Goal: Task Accomplishment & Management: Manage account settings

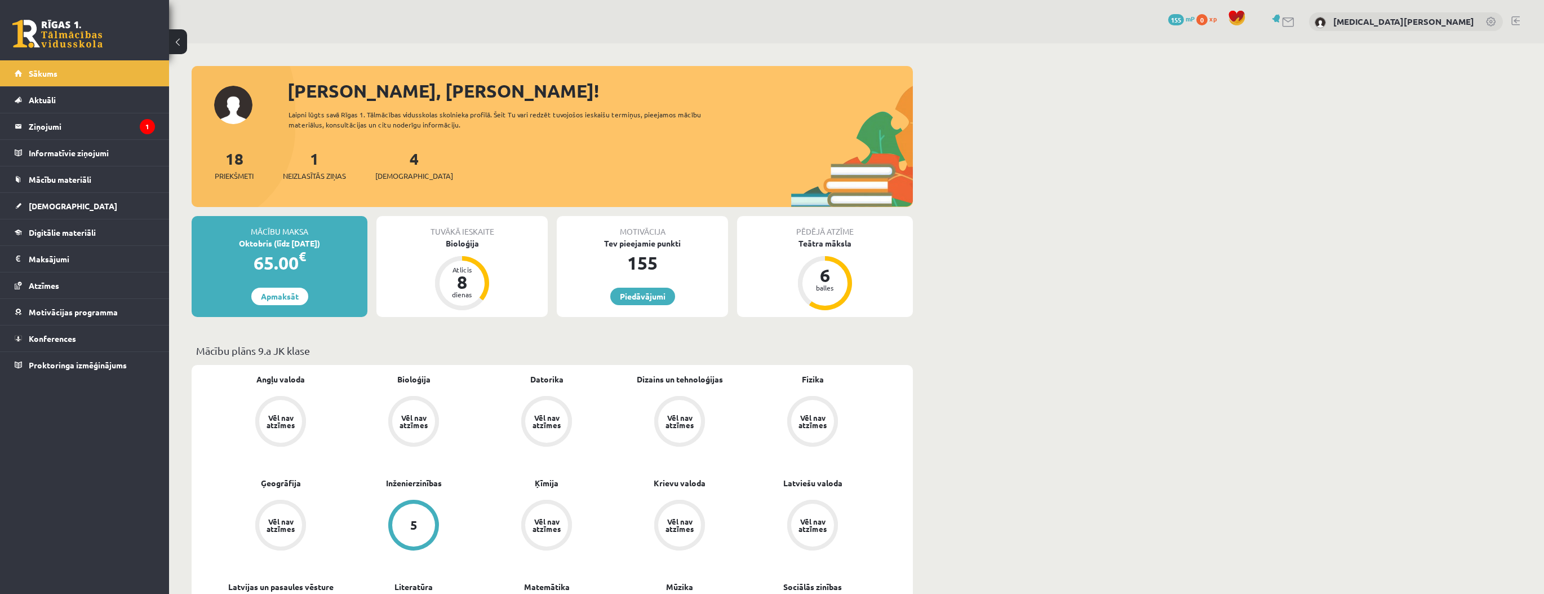
click at [1490, 19] on link at bounding box center [1491, 22] width 11 height 11
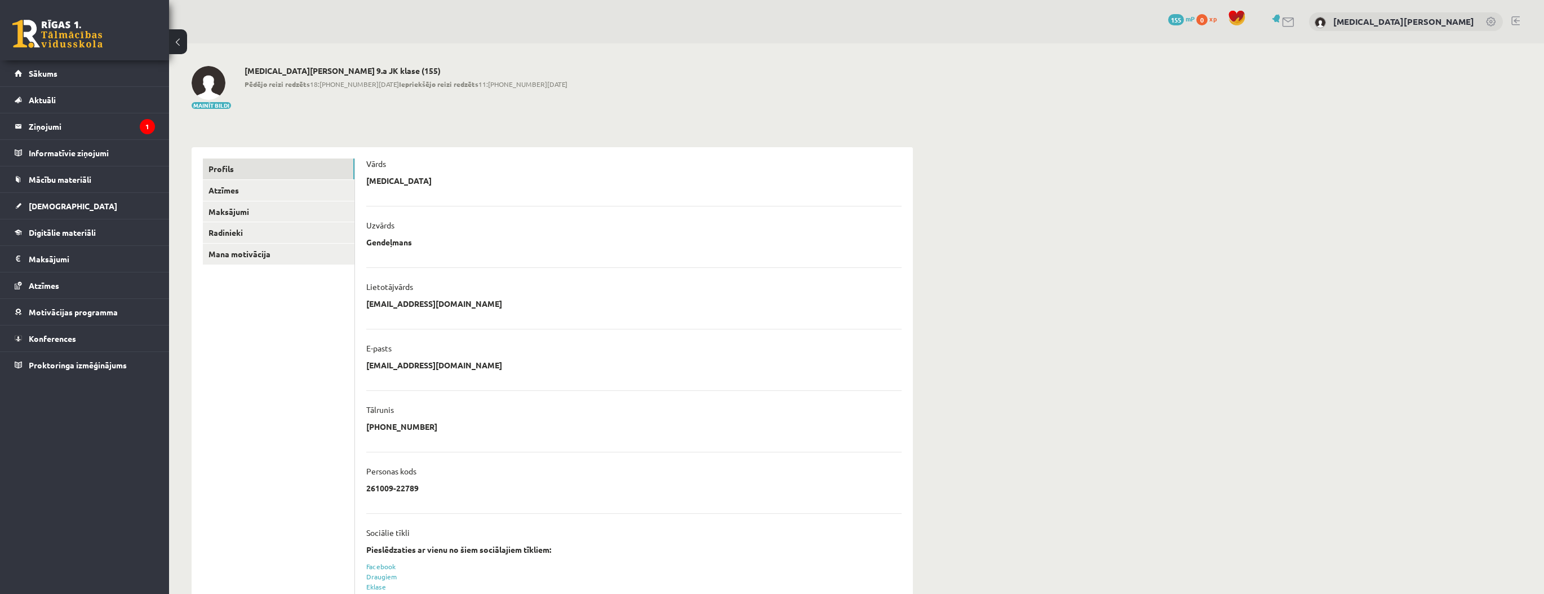
click at [1516, 21] on link at bounding box center [1516, 20] width 8 height 9
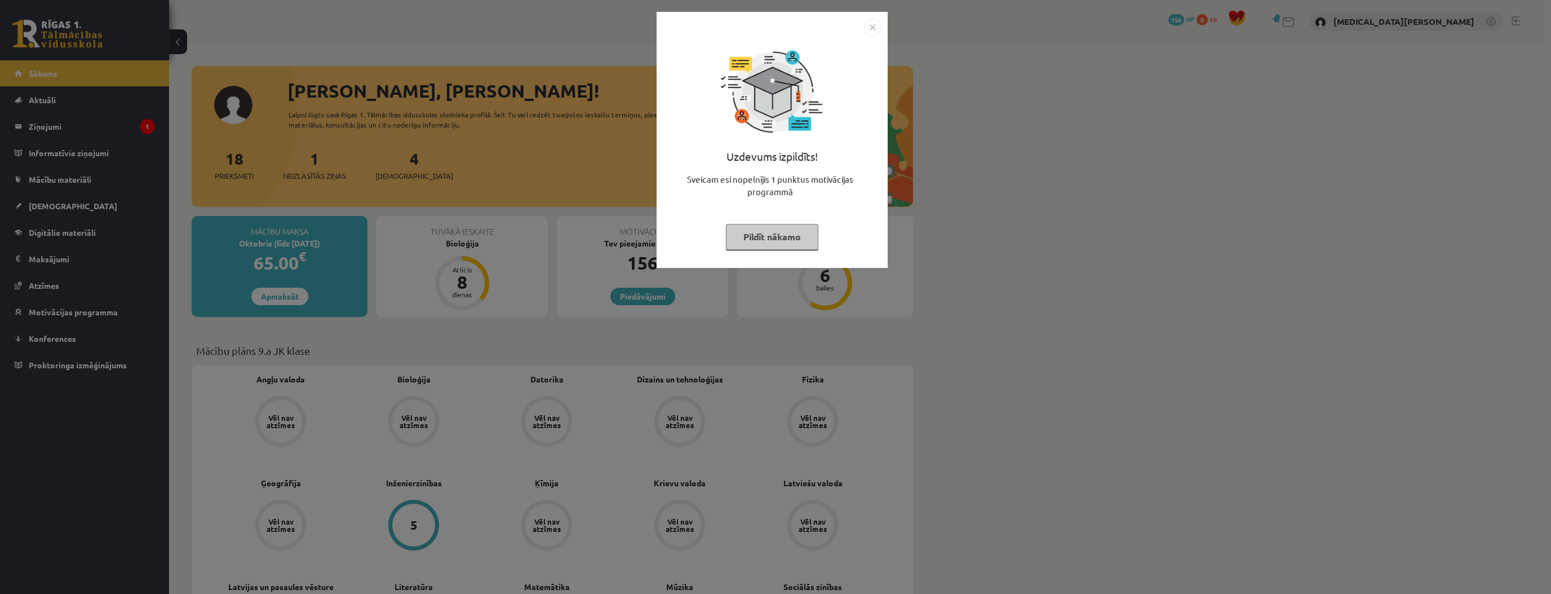
click at [764, 240] on button "Pildīt nākamo" at bounding box center [772, 237] width 92 height 26
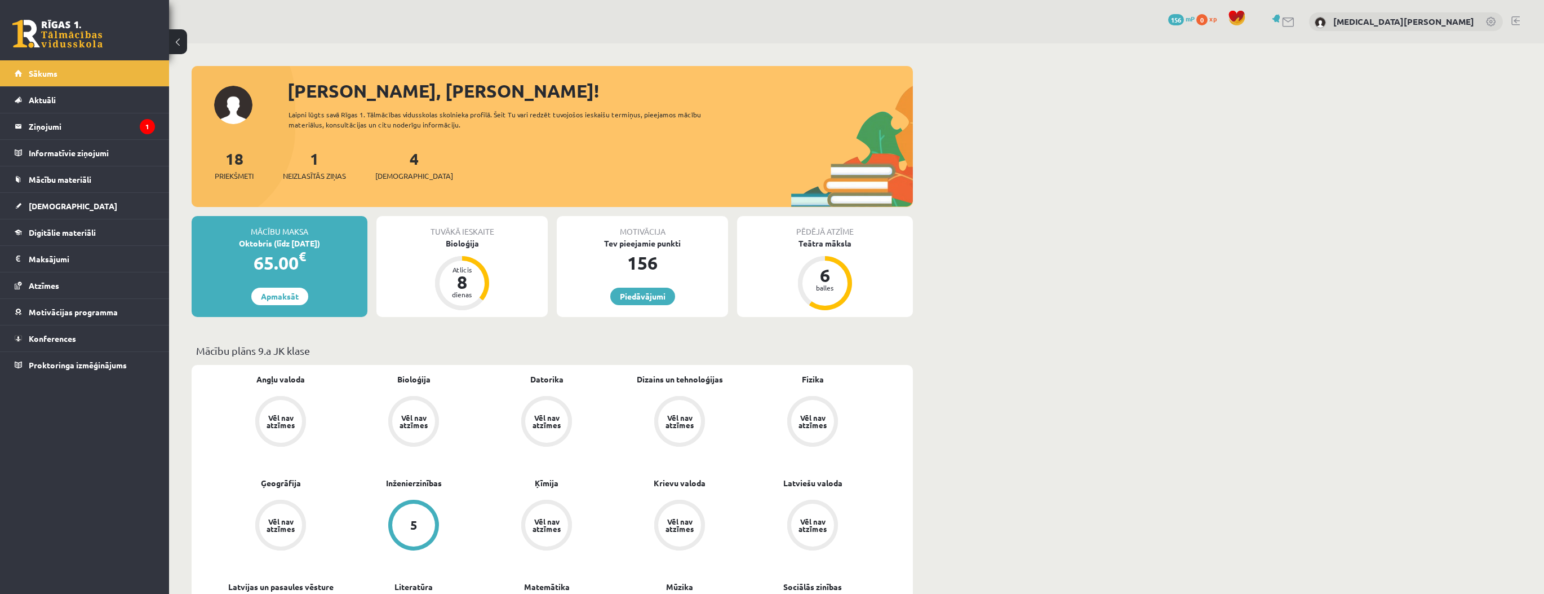
click at [1486, 19] on link at bounding box center [1491, 22] width 11 height 11
